Goal: Information Seeking & Learning: Check status

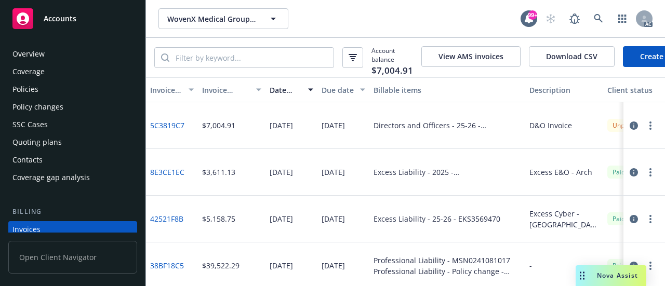
scroll to position [70, 0]
